Goal: Task Accomplishment & Management: Complete application form

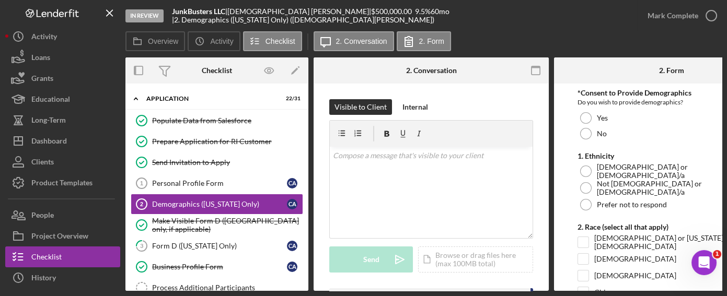
scroll to position [47, 0]
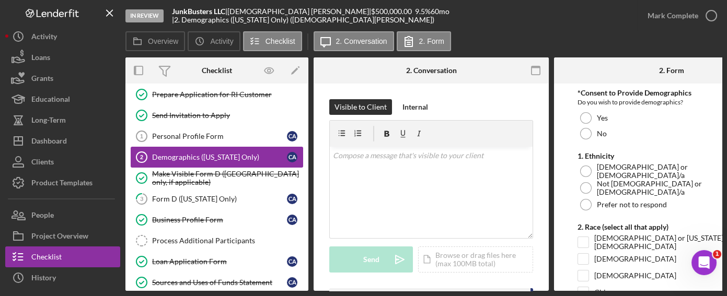
click at [195, 155] on div "Demographics ([US_STATE] Only)" at bounding box center [219, 157] width 135 height 8
click at [195, 133] on div "Personal Profile Form" at bounding box center [219, 136] width 135 height 8
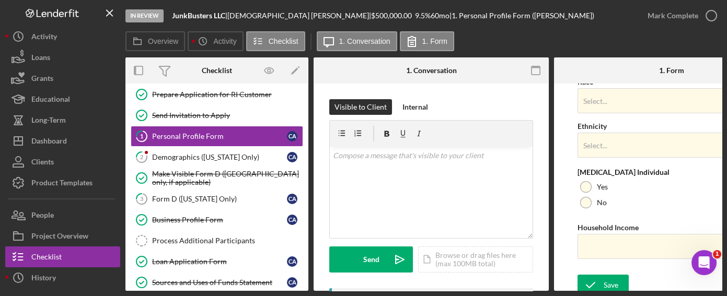
scroll to position [492, 0]
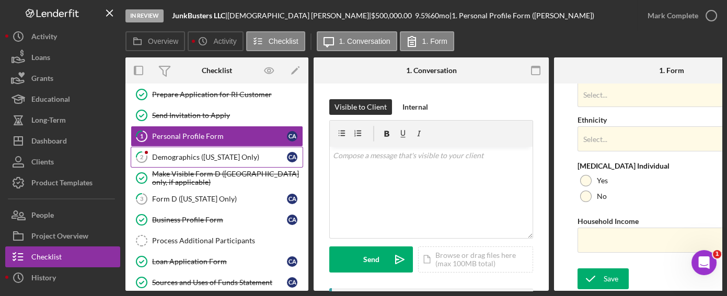
click at [230, 161] on link "2 Demographics (Rhode Island Only) C A" at bounding box center [217, 157] width 172 height 21
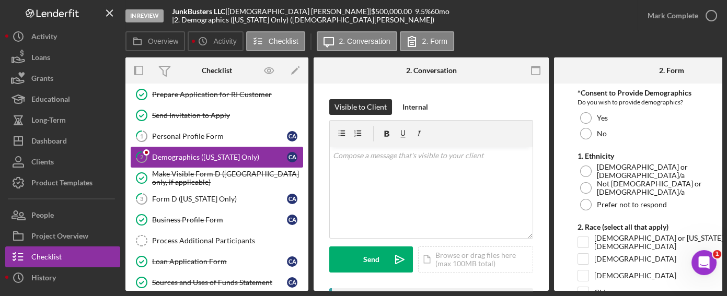
checkbox input "true"
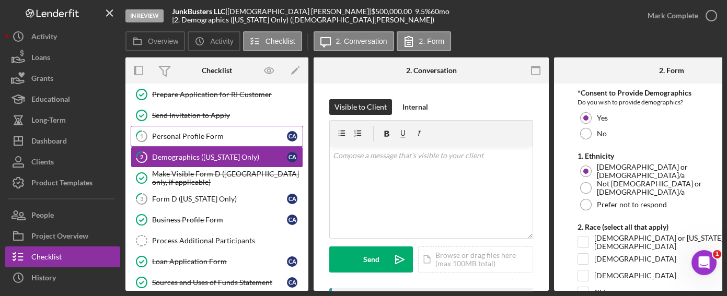
click at [192, 142] on link "1 Personal Profile Form C A" at bounding box center [217, 136] width 172 height 21
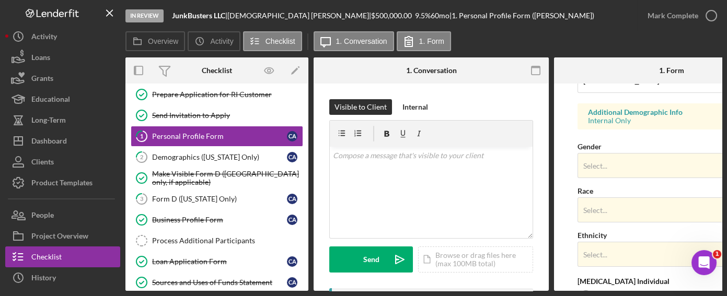
scroll to position [380, 0]
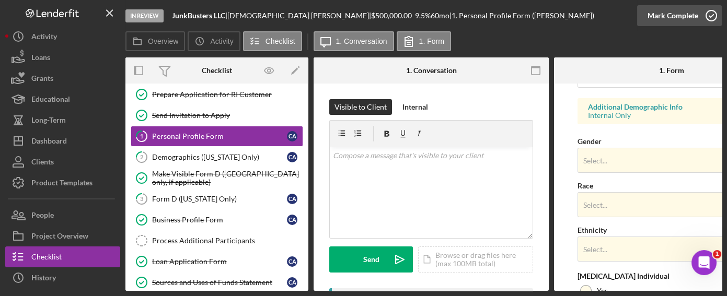
click at [676, 15] on div "Mark Complete" at bounding box center [673, 15] width 51 height 21
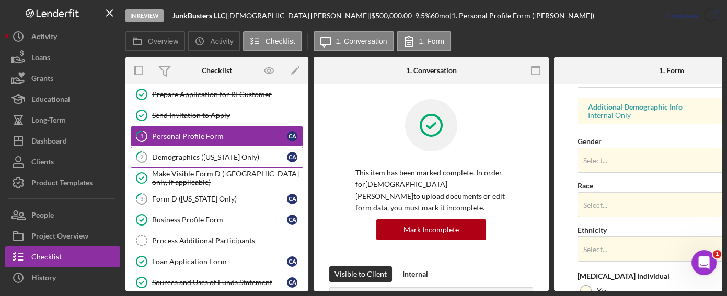
scroll to position [282, 0]
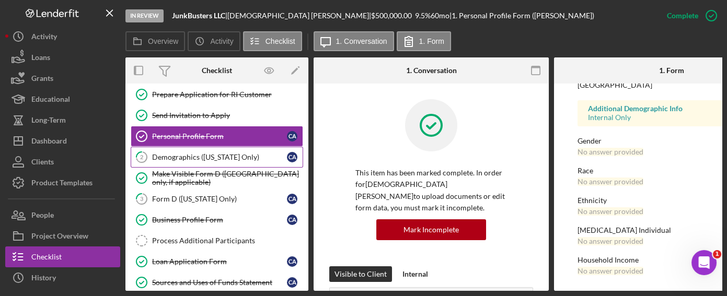
click at [218, 160] on link "2 Demographics (Rhode Island Only) C A" at bounding box center [217, 157] width 172 height 21
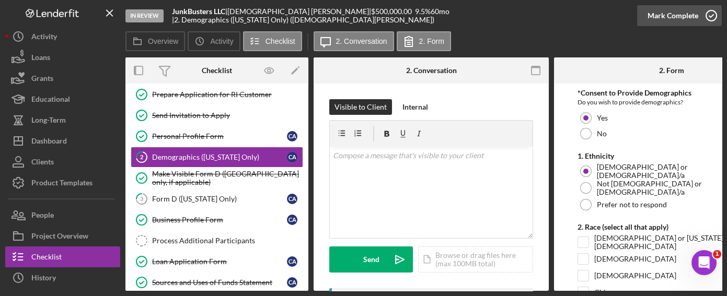
click at [683, 16] on div "Mark Complete" at bounding box center [673, 15] width 51 height 21
